Goal: Information Seeking & Learning: Learn about a topic

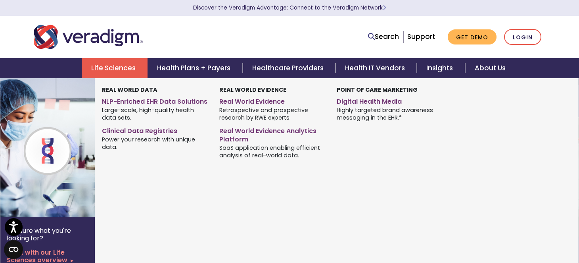
click at [125, 69] on link "Life Sciences" at bounding box center [115, 68] width 66 height 20
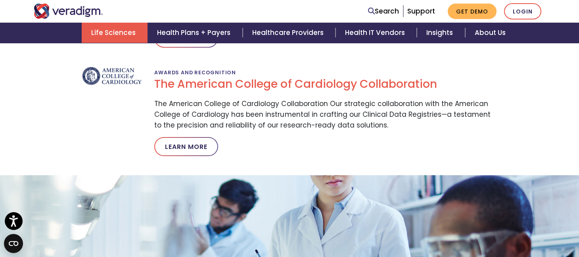
scroll to position [1384, 0]
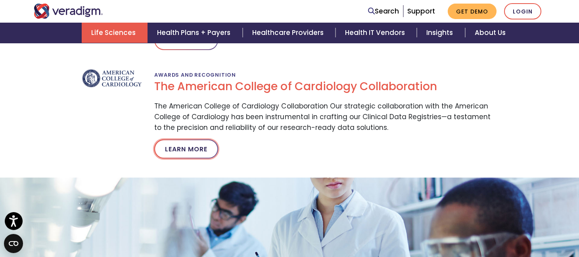
click at [196, 146] on link "Learn More" at bounding box center [186, 148] width 64 height 19
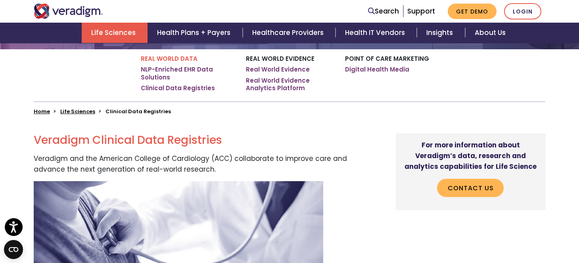
scroll to position [144, 0]
click at [369, 73] on link "Digital Health Media" at bounding box center [377, 69] width 64 height 8
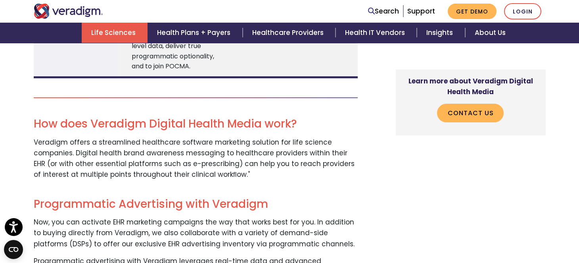
scroll to position [1319, 0]
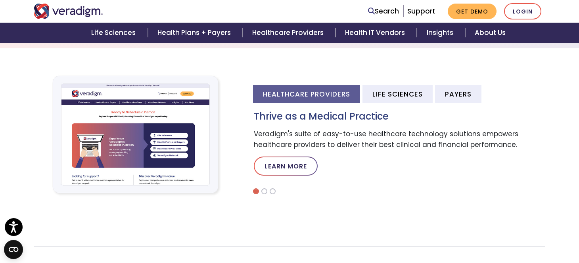
scroll to position [248, 0]
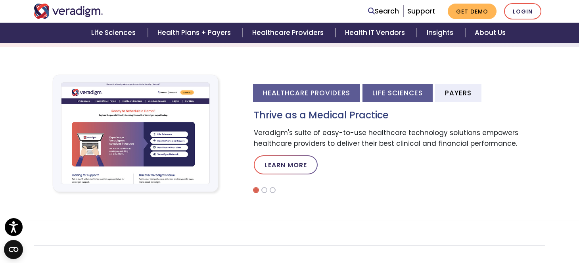
click at [393, 85] on li "Life Sciences" at bounding box center [397, 93] width 70 height 18
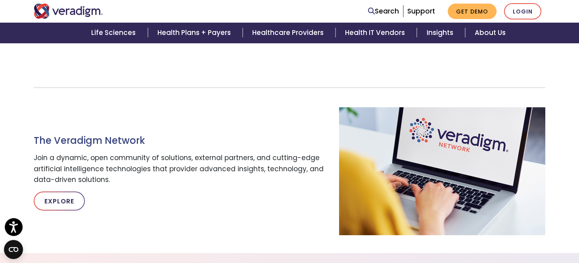
scroll to position [419, 0]
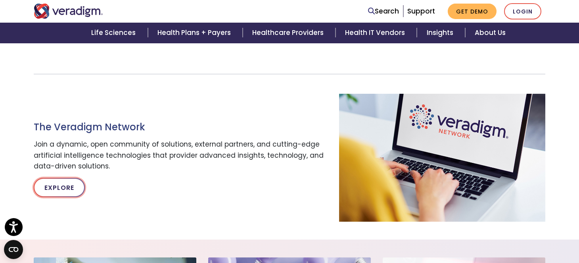
click at [61, 191] on link "Explore" at bounding box center [59, 187] width 51 height 19
